Goal: Information Seeking & Learning: Find specific fact

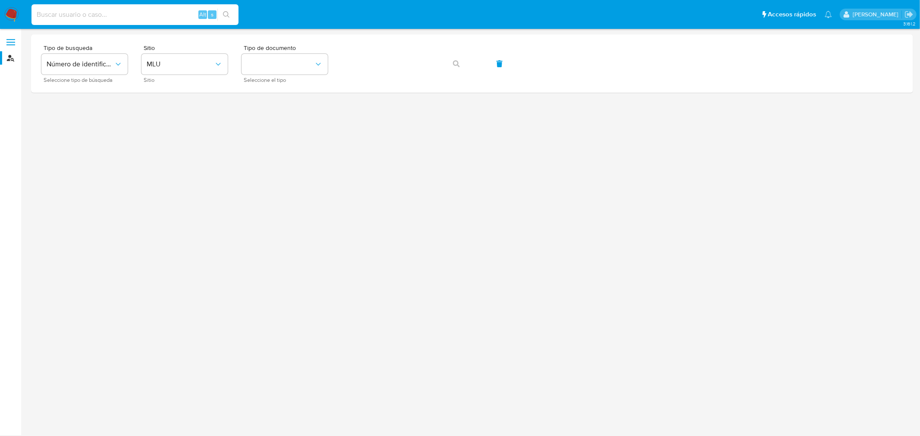
click at [91, 12] on input at bounding box center [134, 14] width 207 height 11
paste input "Mercado Pago"
click at [132, 19] on input "Mercado Pago" at bounding box center [134, 14] width 207 height 11
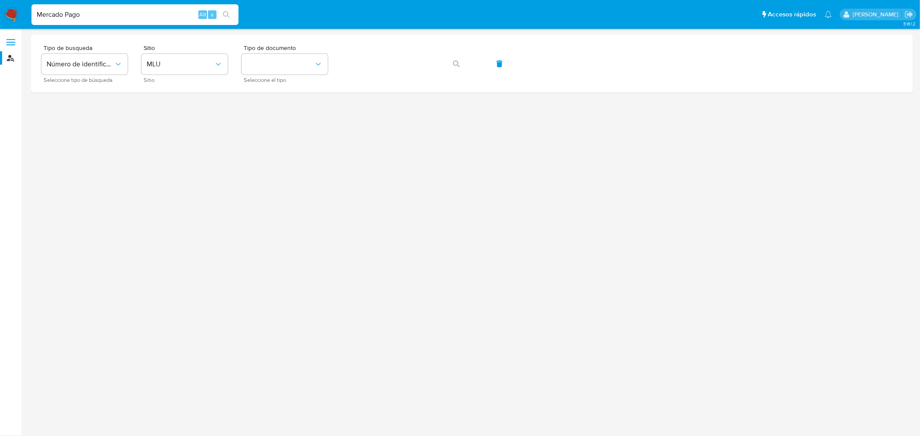
paste input "788135881"
type input "788135881"
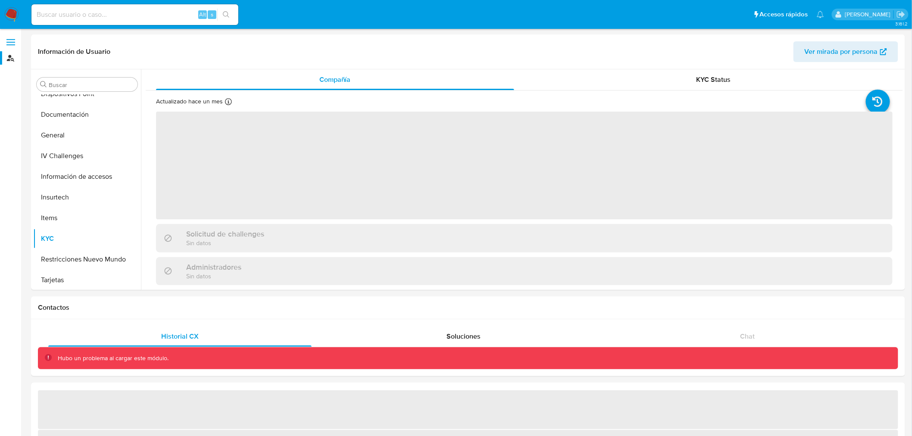
scroll to position [219, 0]
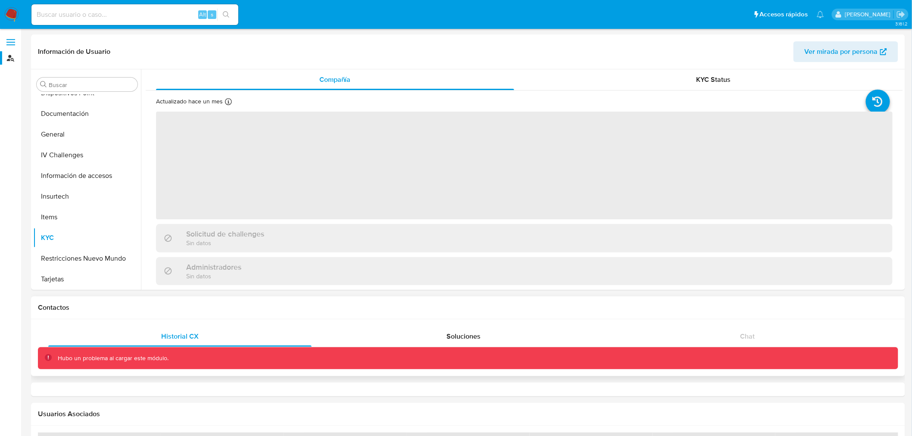
select select "10"
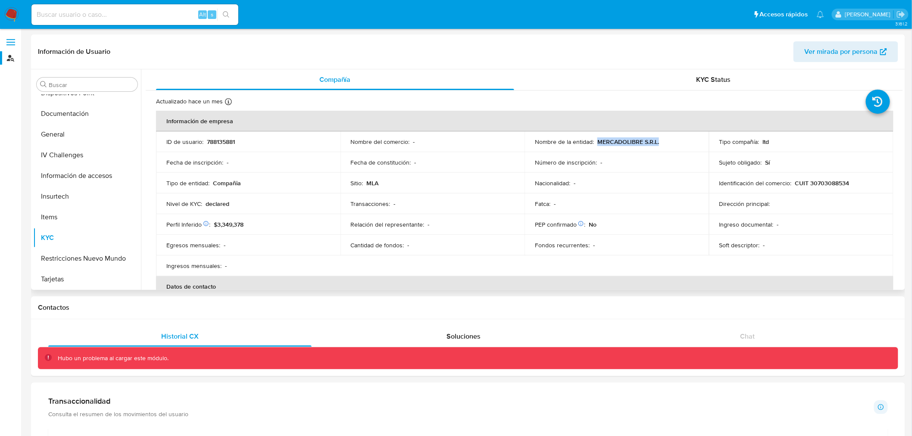
drag, startPoint x: 666, startPoint y: 143, endPoint x: 596, endPoint y: 143, distance: 70.3
click at [596, 143] on div "Nombre de la entidad : MERCADOLIBRE S.R.L." at bounding box center [617, 142] width 164 height 8
copy p "MERCADOLIBRE S.R.L."
drag, startPoint x: 848, startPoint y: 185, endPoint x: 794, endPoint y: 185, distance: 53.9
click at [794, 185] on div "Identificación del comercio : CUIT 30703088534" at bounding box center [802, 183] width 164 height 8
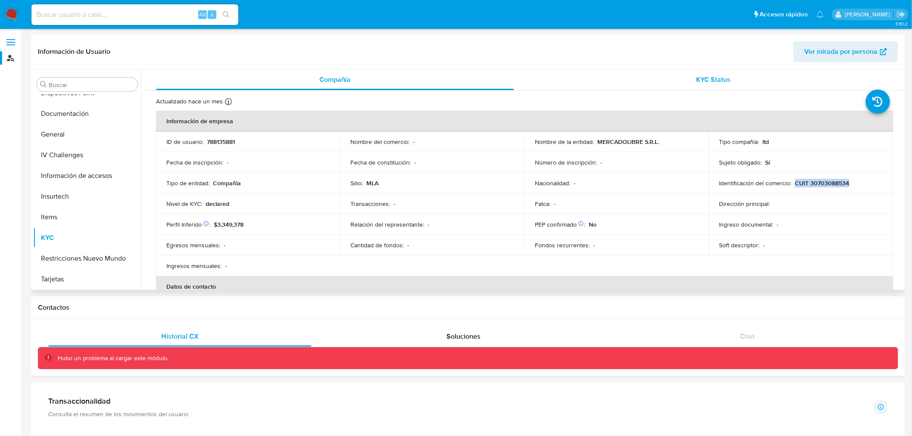
copy p "CUIT 30703088534"
click at [166, 12] on input at bounding box center [134, 14] width 207 height 11
paste input "788135824"
type input "788135824"
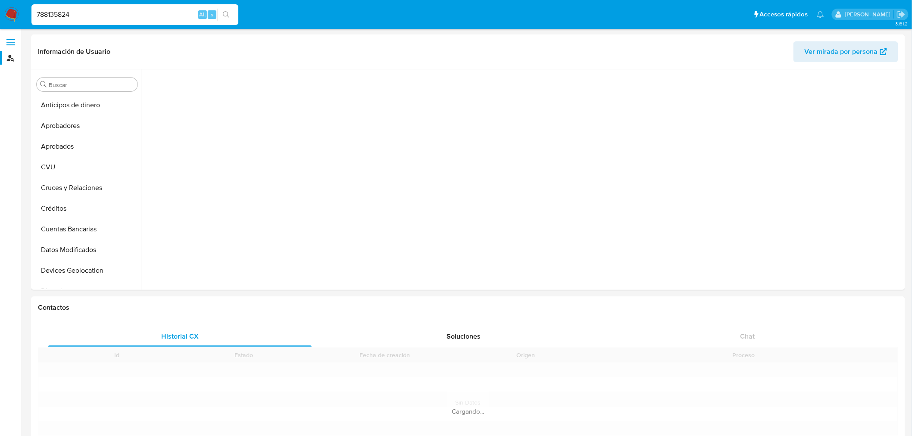
scroll to position [219, 0]
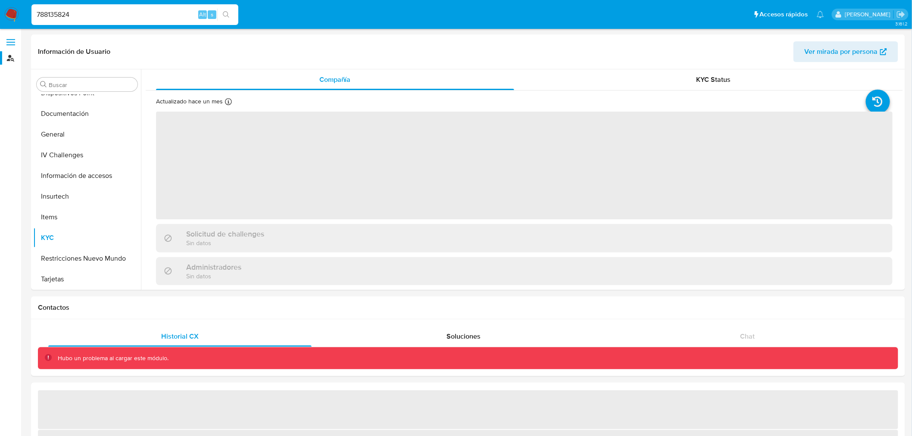
select select "10"
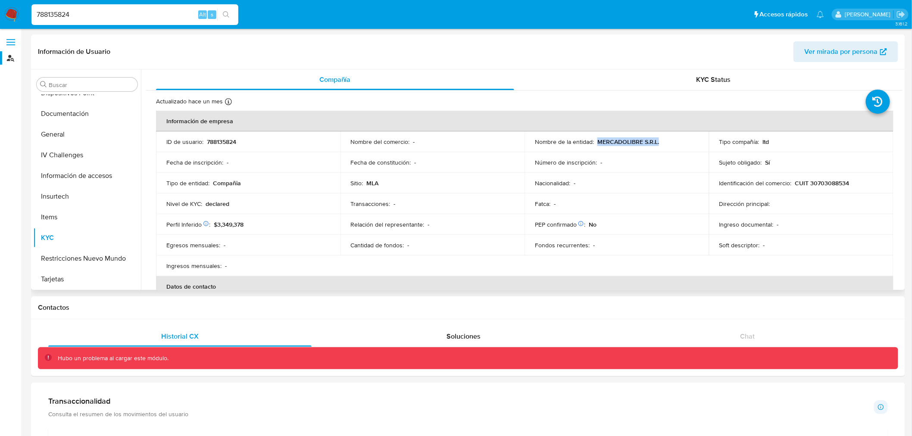
drag, startPoint x: 665, startPoint y: 143, endPoint x: 596, endPoint y: 143, distance: 69.0
click at [596, 143] on div "Nombre de la entidad : MERCADOLIBRE S.R.L." at bounding box center [617, 142] width 164 height 8
copy p "MERCADOLIBRE S.R.L."
drag, startPoint x: 849, startPoint y: 187, endPoint x: 794, endPoint y: 186, distance: 55.6
click at [794, 186] on td "Identificación del comercio : CUIT 30703088534" at bounding box center [801, 183] width 185 height 21
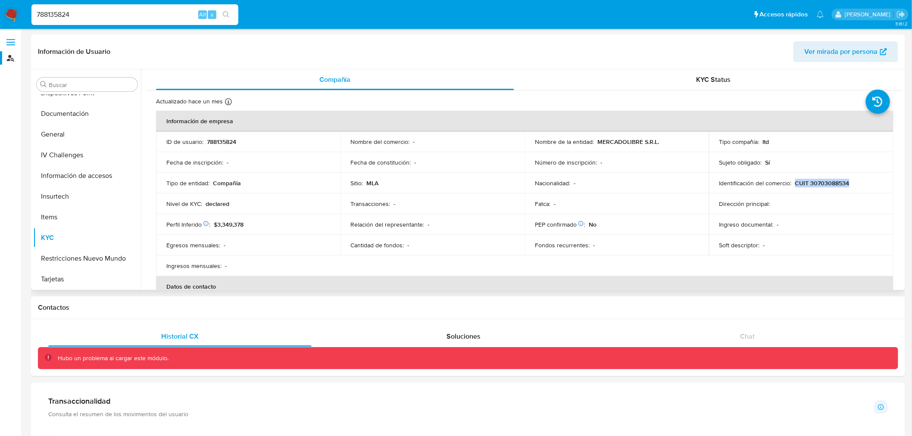
copy p "CUIT 30703088534"
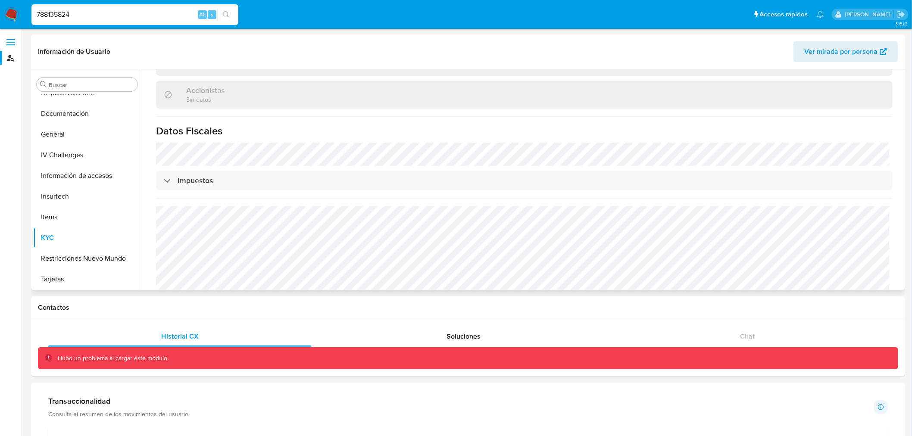
scroll to position [604, 0]
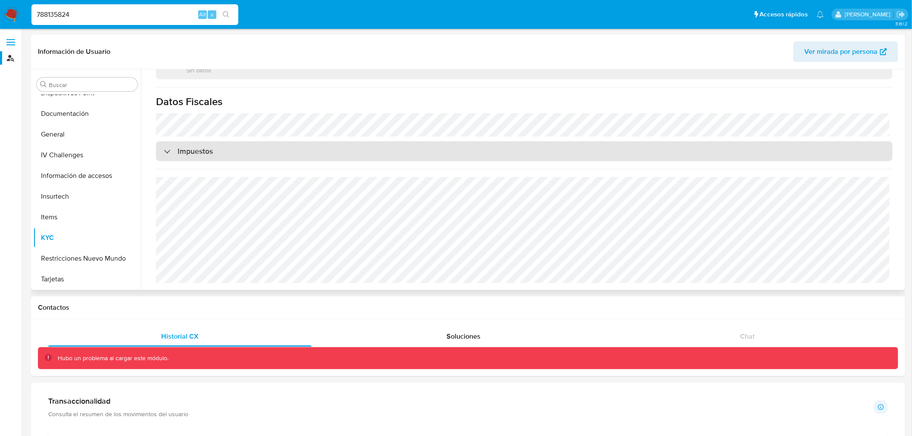
click at [164, 155] on div "Impuestos" at bounding box center [188, 151] width 49 height 9
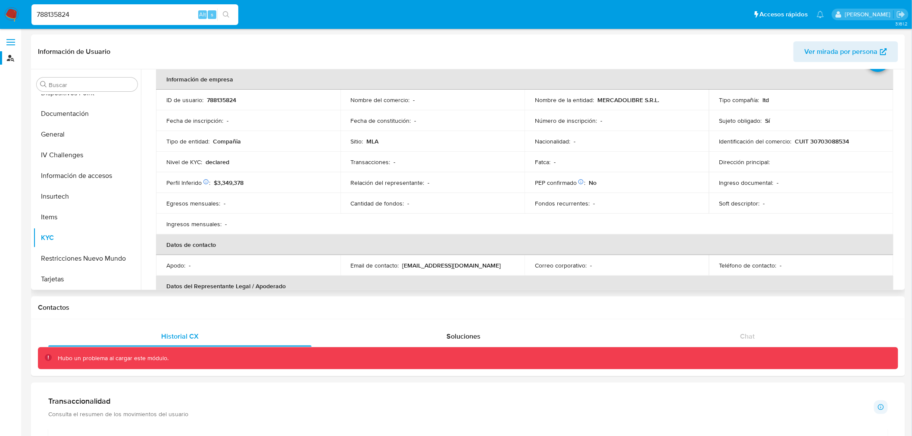
scroll to position [0, 0]
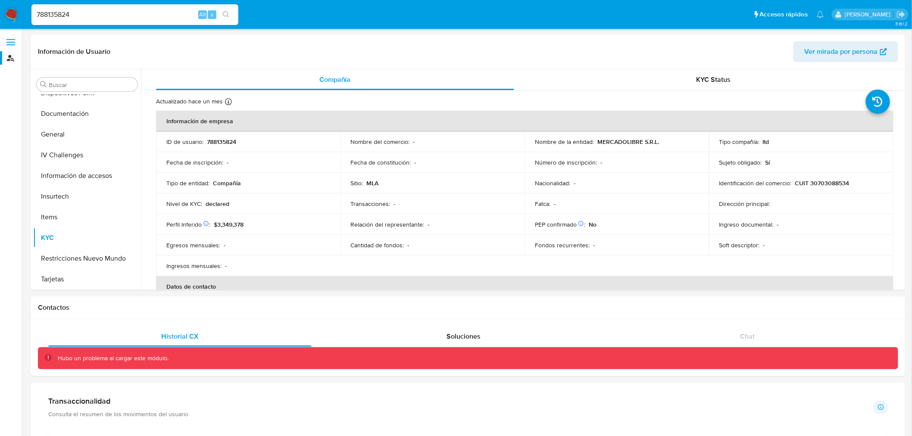
click at [108, 7] on div "788135824 Alt s" at bounding box center [134, 14] width 207 height 21
click at [103, 15] on input "788135824" at bounding box center [134, 14] width 207 height 11
click at [99, 14] on input "788135824" at bounding box center [134, 14] width 207 height 11
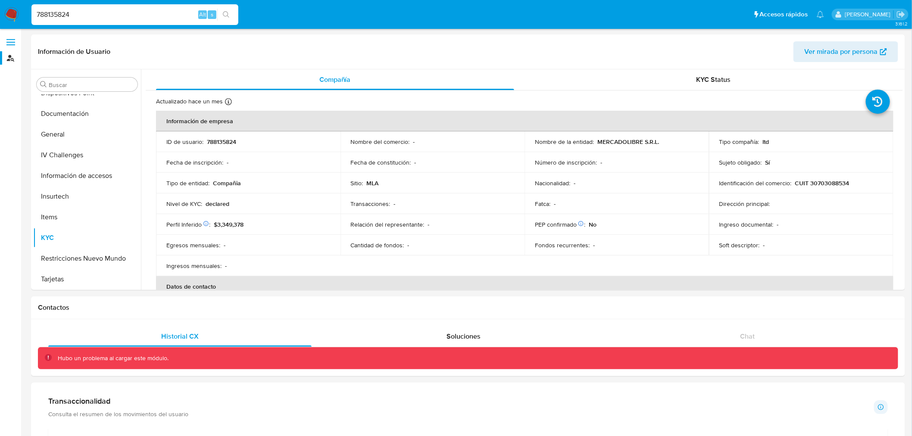
click at [99, 14] on input "788135824" at bounding box center [134, 14] width 207 height 11
paste input "548390387"
type input "548390387"
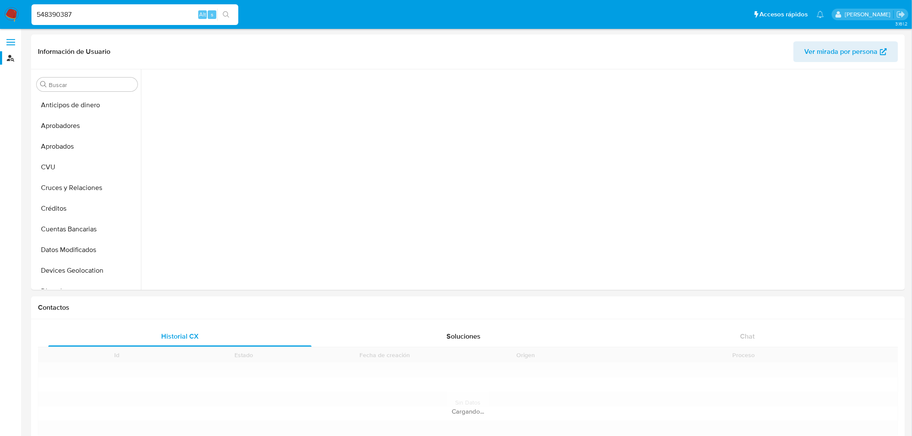
scroll to position [219, 0]
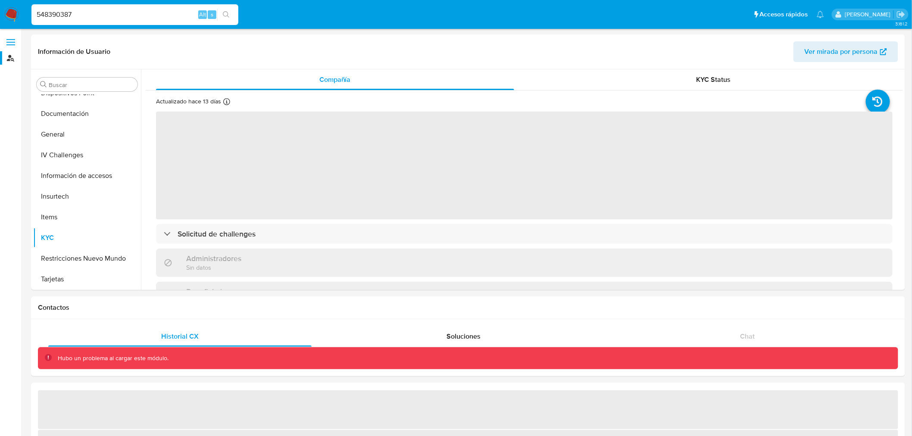
select select "10"
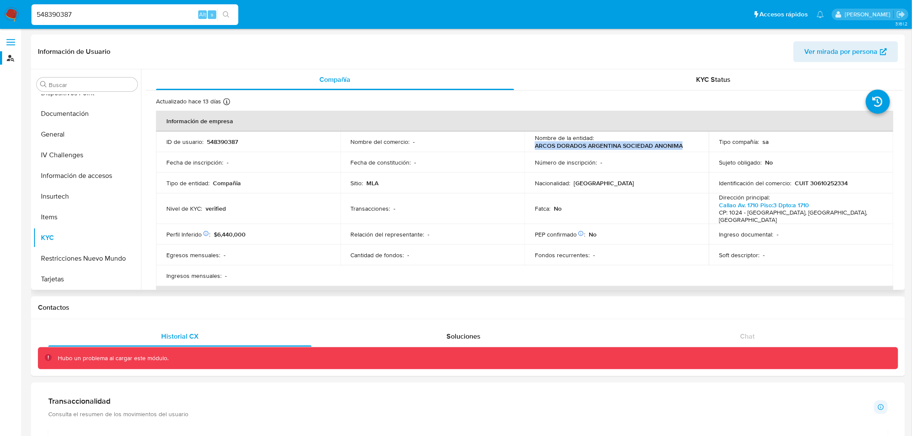
drag, startPoint x: 683, startPoint y: 145, endPoint x: 535, endPoint y: 149, distance: 148.8
click at [535, 149] on div "Nombre de la entidad : ARCOS DORADOS ARGENTINA SOCIEDAD ANONIMA" at bounding box center [617, 142] width 164 height 16
copy p "ARCOS DORADOS ARGENTINA SOCIEDAD ANONIMA"
click at [108, 89] on div "Buscar" at bounding box center [87, 85] width 101 height 14
click at [100, 16] on input "548390387" at bounding box center [134, 14] width 207 height 11
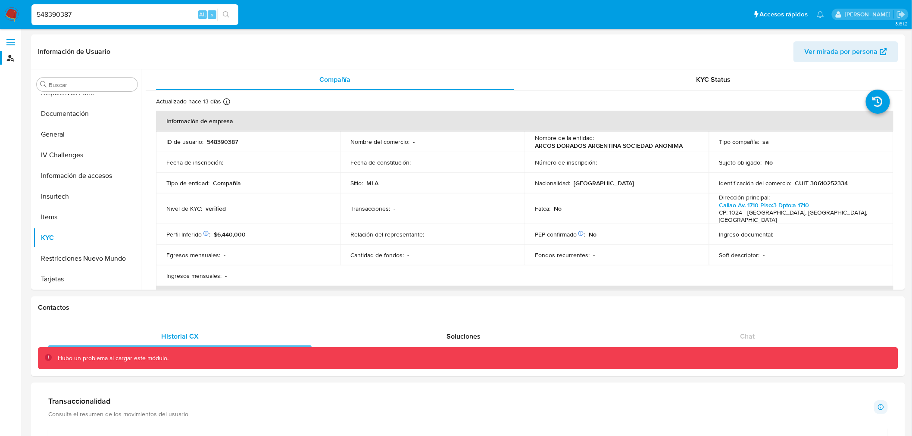
click at [100, 16] on input "548390387" at bounding box center [134, 14] width 207 height 11
paste input "362615356"
type input "362615356"
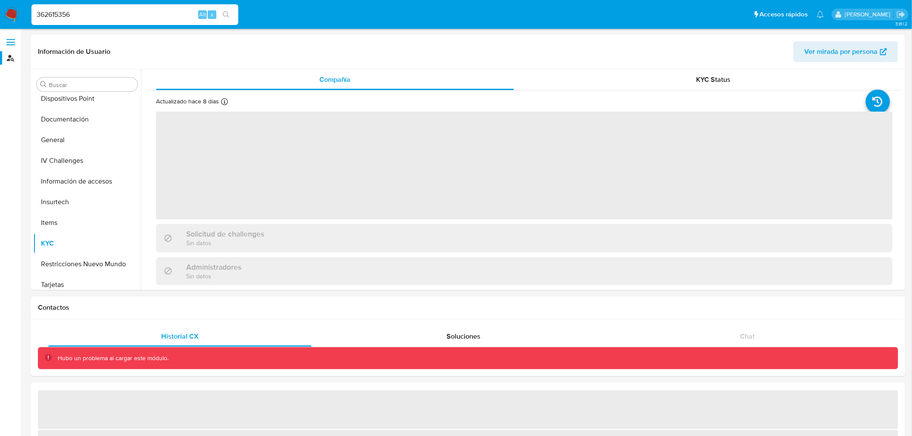
scroll to position [219, 0]
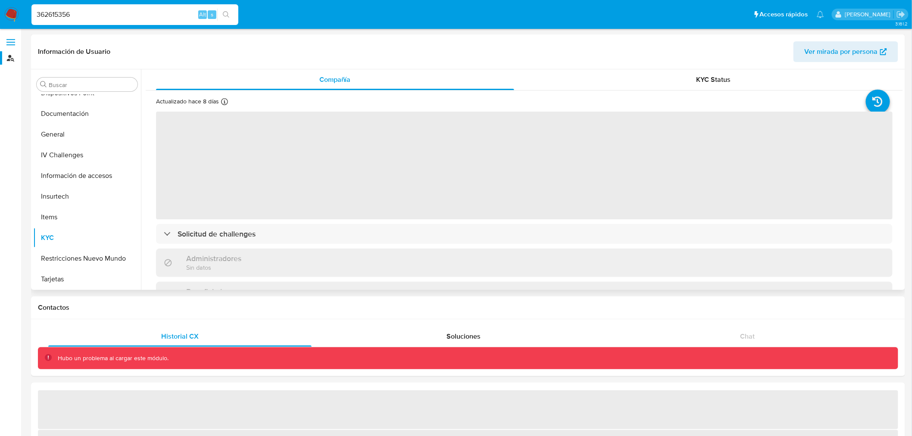
select select "10"
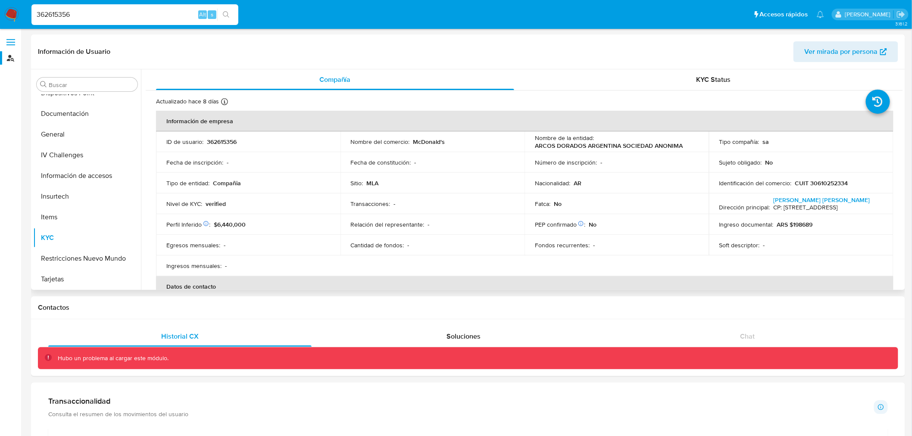
click at [158, 14] on input "362615356" at bounding box center [134, 14] width 207 height 11
paste input "6831899"
type input "366831899"
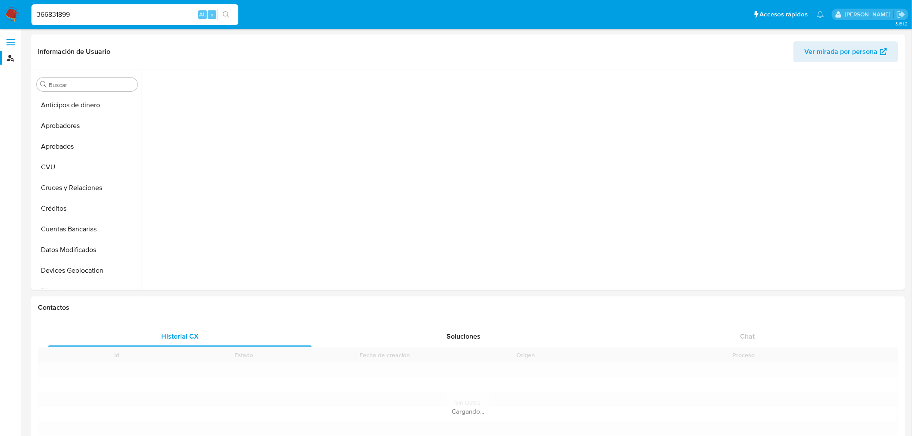
scroll to position [219, 0]
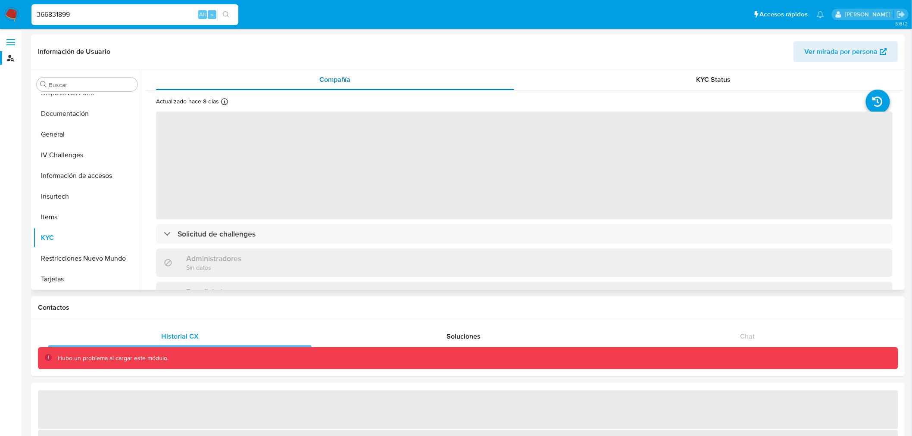
select select "10"
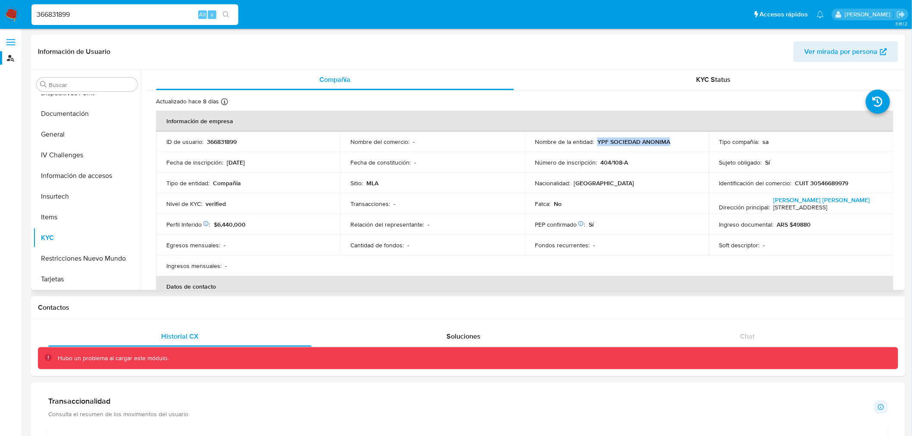
drag, startPoint x: 674, startPoint y: 141, endPoint x: 596, endPoint y: 144, distance: 78.1
click at [596, 144] on div "Nombre de la entidad : YPF SOCIEDAD ANONIMA" at bounding box center [617, 142] width 164 height 8
copy p "YPF SOCIEDAD ANONIMA"
